Goal: Information Seeking & Learning: Learn about a topic

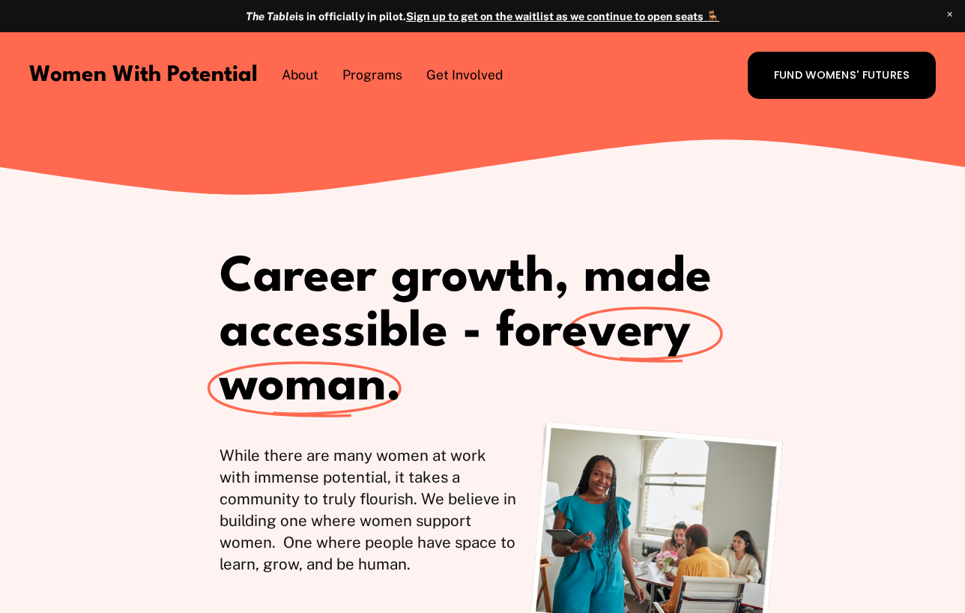
click at [0, 0] on span "Coach with WWP" at bounding box center [0, 0] width 0 height 0
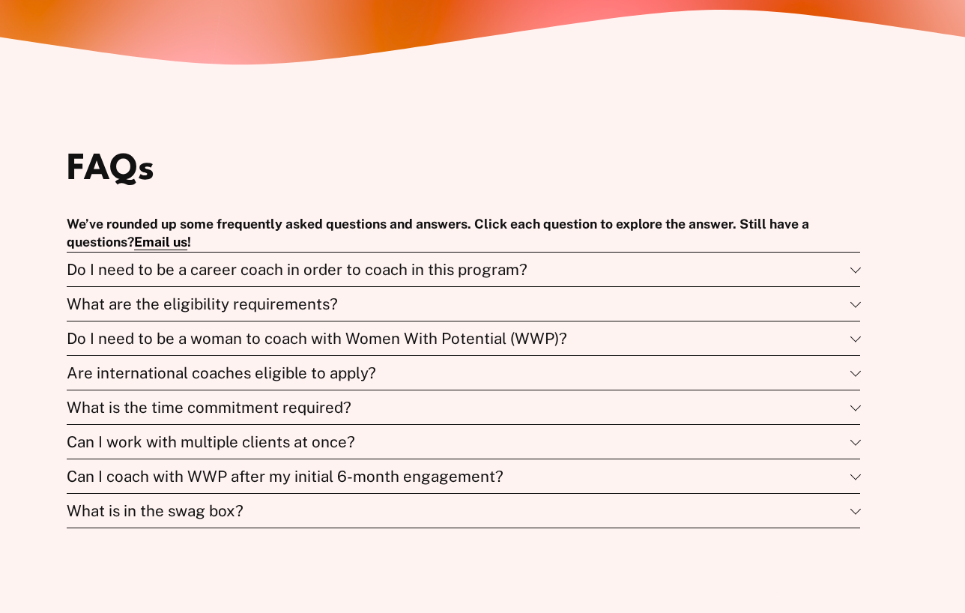
scroll to position [3819, 0]
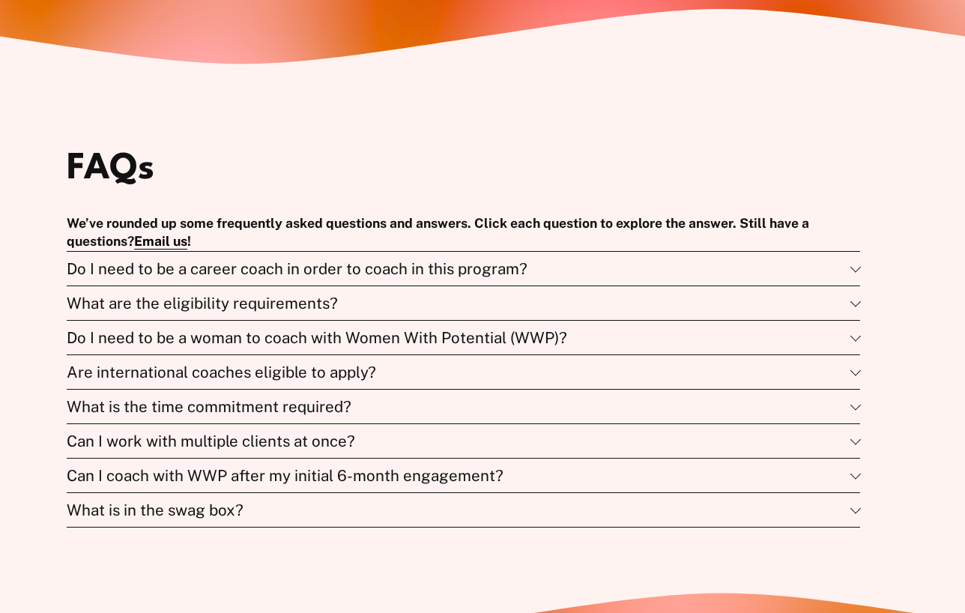
click at [440, 485] on span "Can I coach with WWP after my initial 6-month engagement?" at bounding box center [458, 475] width 783 height 19
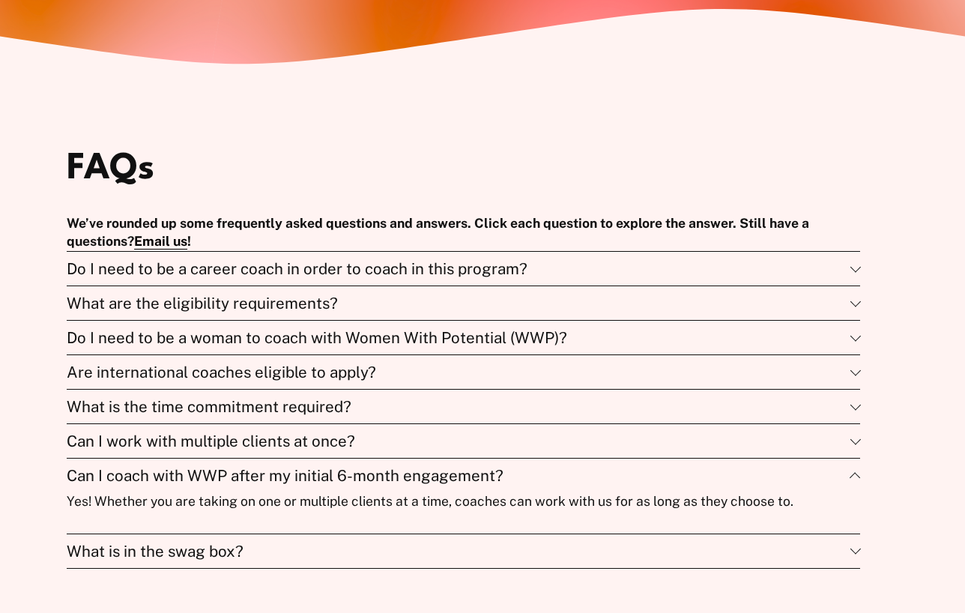
click at [440, 485] on span "Can I coach with WWP after my initial 6-month engagement?" at bounding box center [458, 475] width 783 height 19
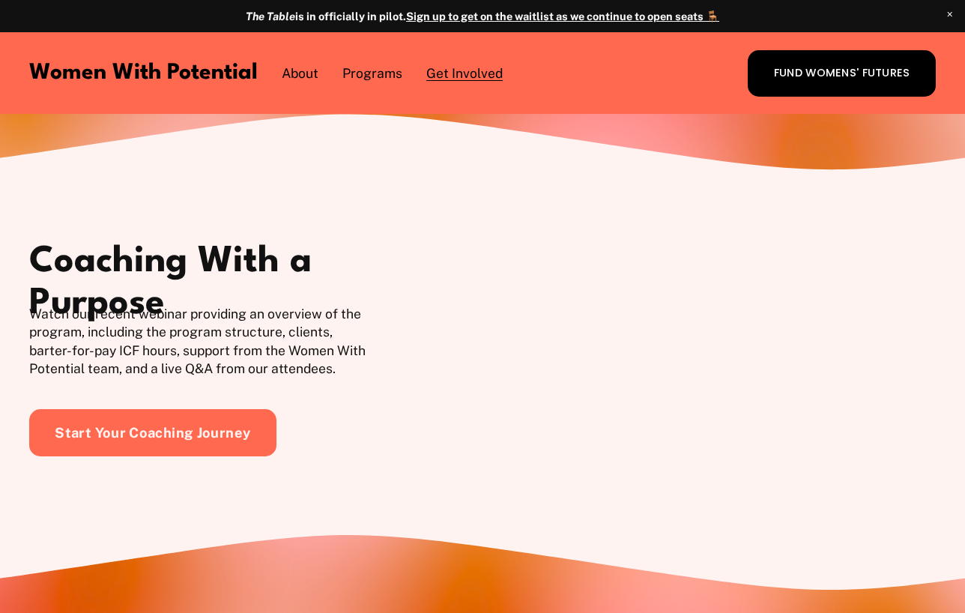
scroll to position [2774, 0]
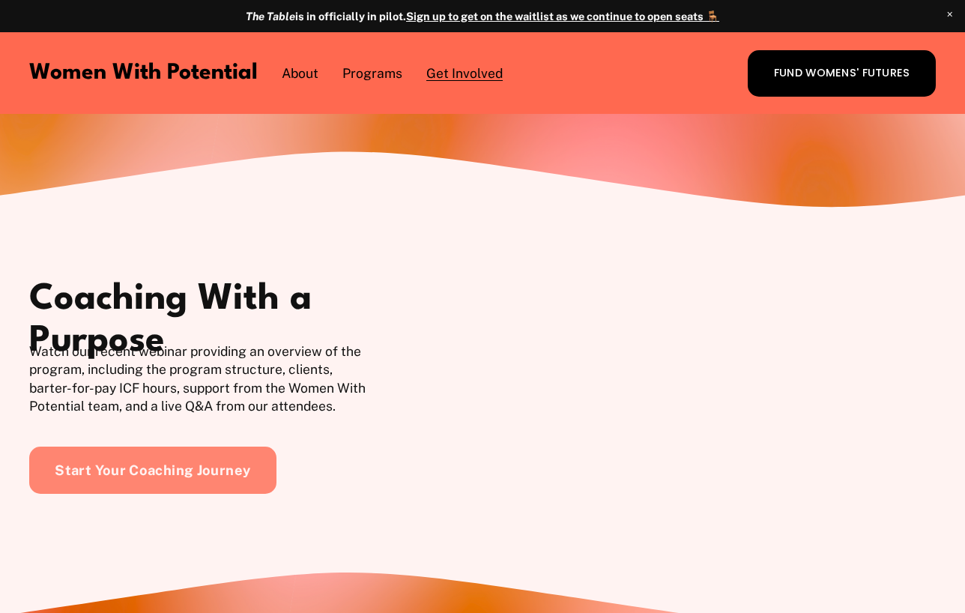
click at [196, 494] on link "Start Your Coaching Journey" at bounding box center [152, 470] width 247 height 47
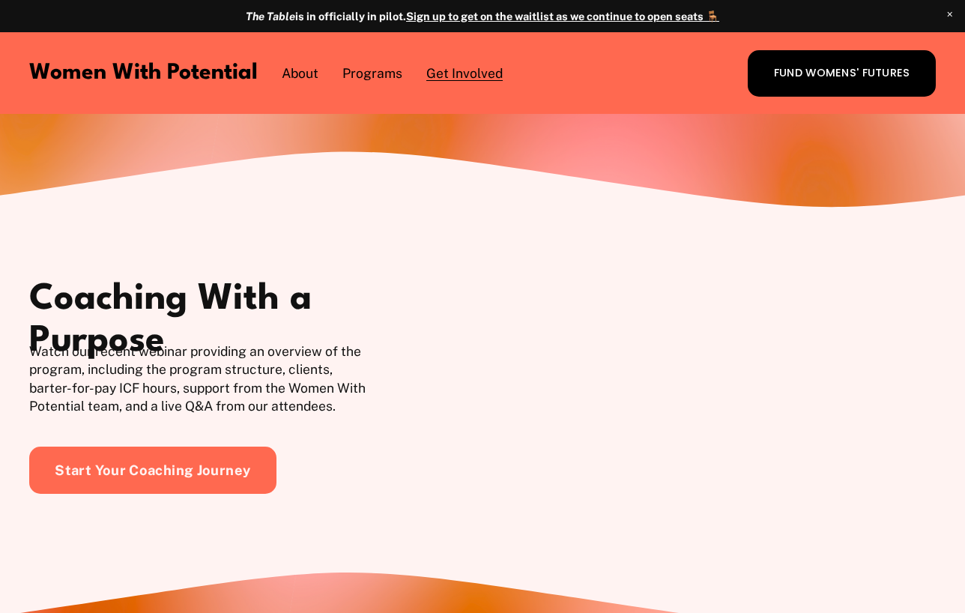
click at [300, 77] on span "About" at bounding box center [300, 73] width 37 height 19
click at [657, 85] on div "Women With Potential About Meet the Board Vision & Values Programs" at bounding box center [376, 73] width 695 height 28
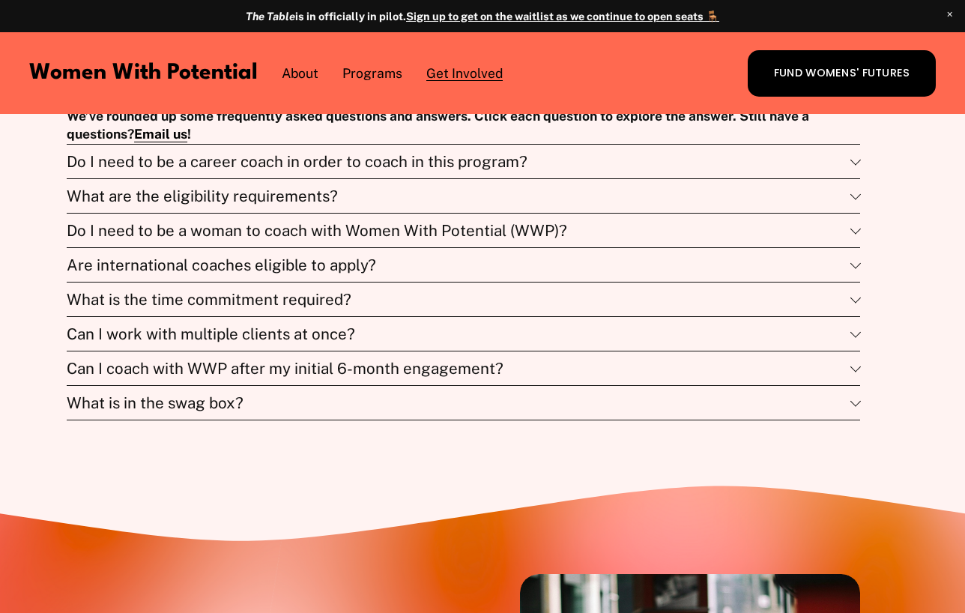
scroll to position [3861, 0]
